Goal: Transaction & Acquisition: Purchase product/service

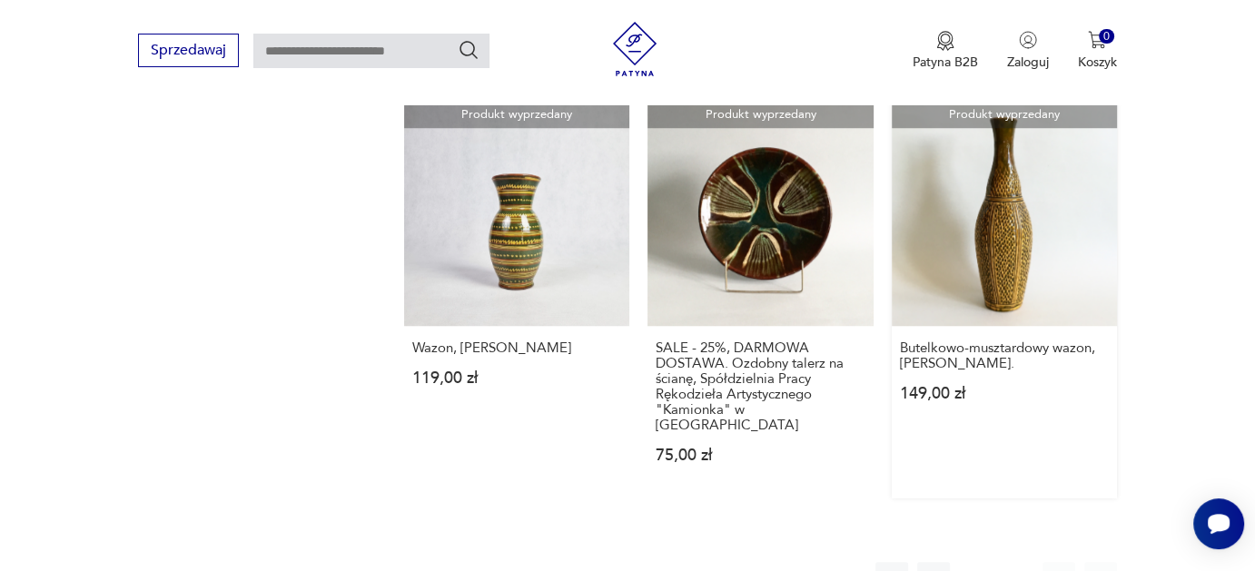
scroll to position [1702, 0]
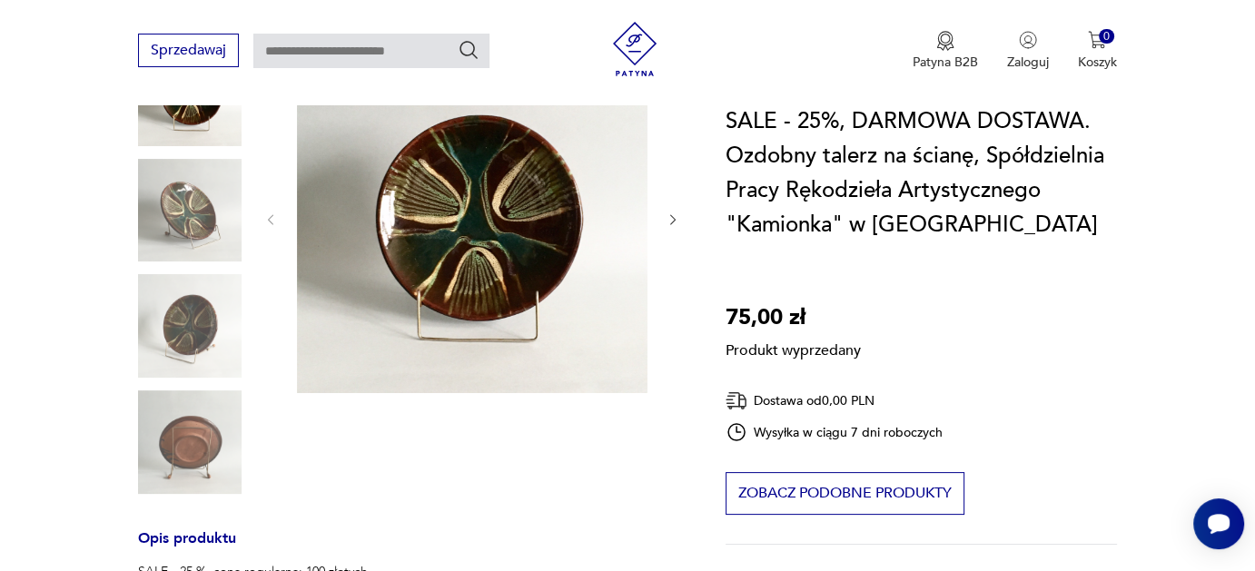
scroll to position [272, 0]
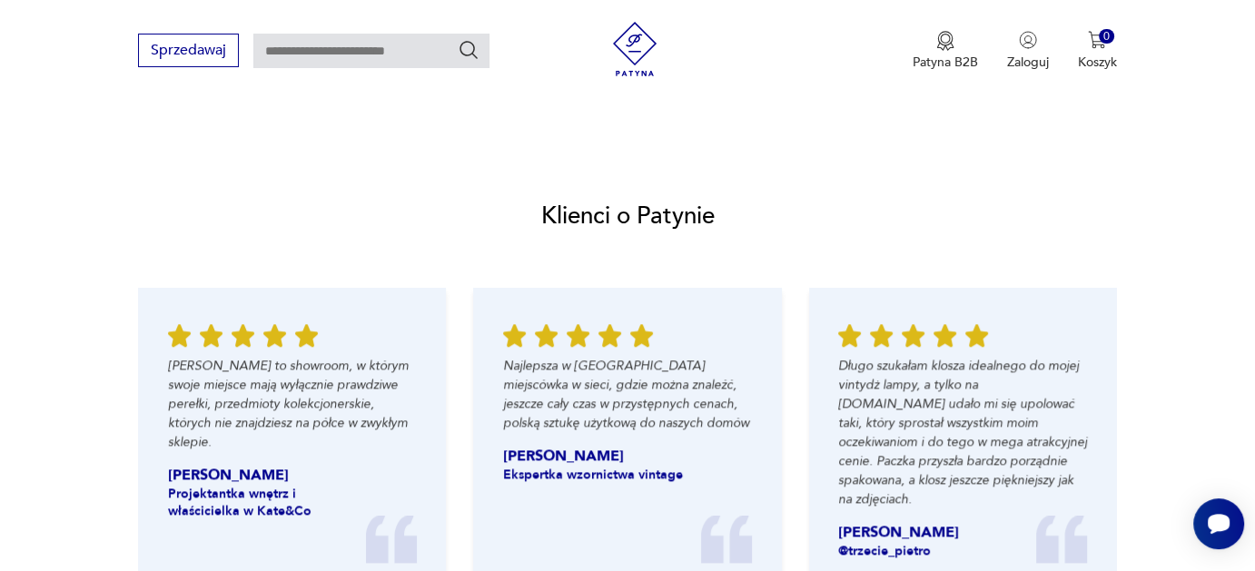
scroll to position [1907, 0]
